Goal: Task Accomplishment & Management: Use online tool/utility

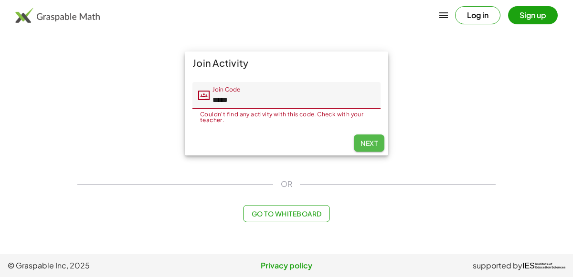
click at [362, 140] on span "Next" at bounding box center [368, 143] width 17 height 9
click at [362, 143] on span "Next" at bounding box center [368, 143] width 17 height 9
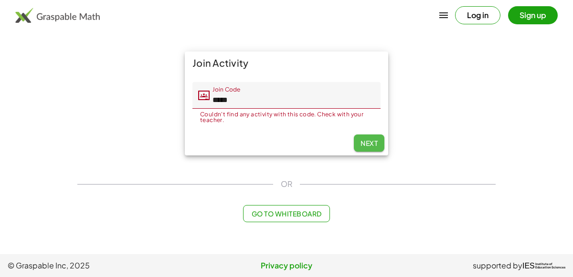
click at [362, 143] on span "Next" at bounding box center [368, 143] width 17 height 9
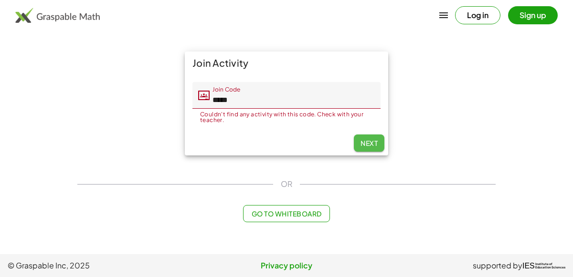
click at [362, 143] on span "Next" at bounding box center [368, 143] width 17 height 9
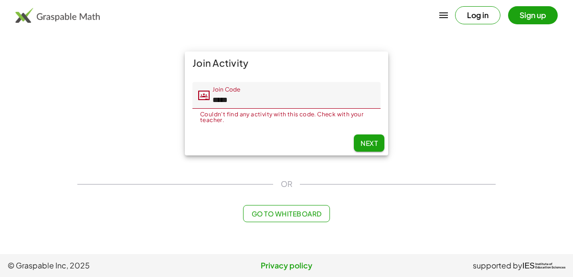
click at [362, 143] on span "Next" at bounding box center [368, 143] width 17 height 9
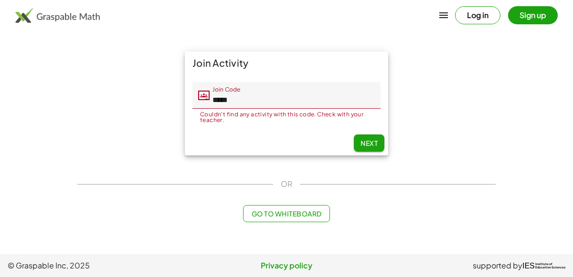
click at [362, 143] on span "Next" at bounding box center [368, 143] width 17 height 9
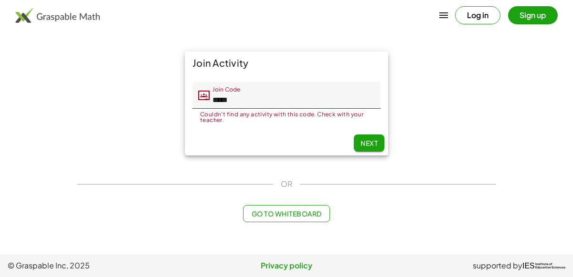
click at [480, 18] on button "Log in" at bounding box center [477, 15] width 45 height 18
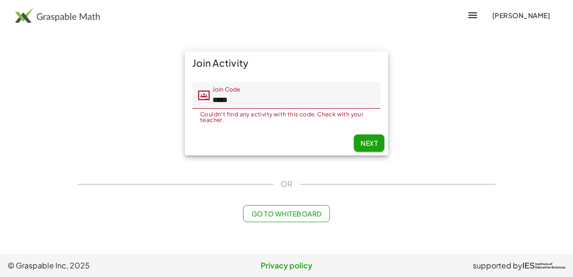
click at [365, 146] on span "Next" at bounding box center [368, 143] width 17 height 9
